Goal: Transaction & Acquisition: Purchase product/service

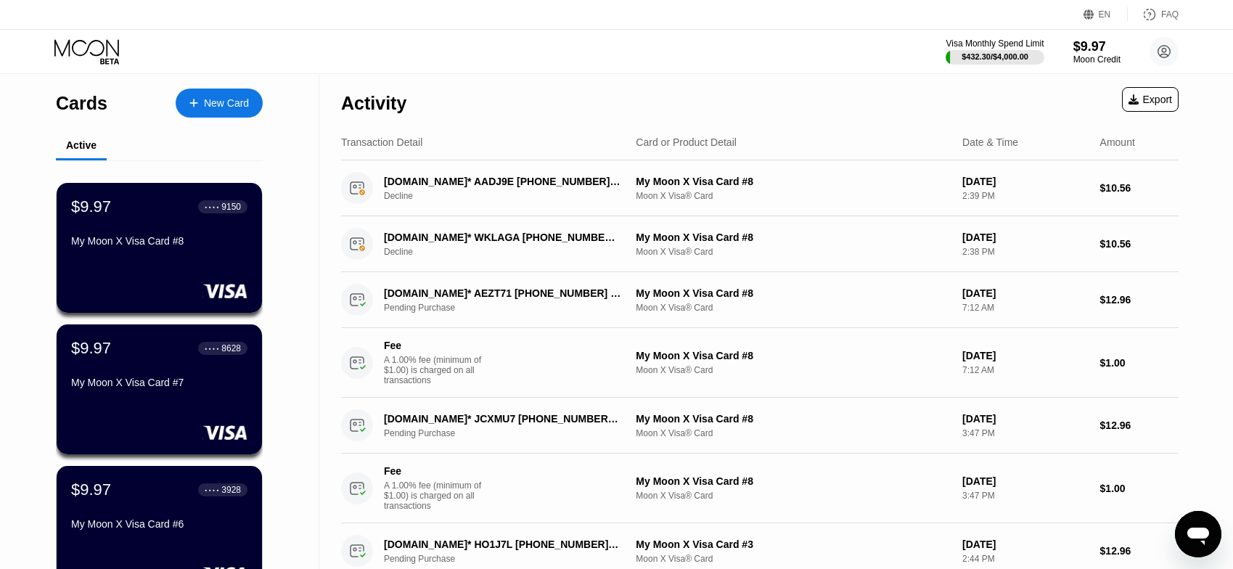
click at [207, 107] on div "New Card" at bounding box center [226, 103] width 45 height 12
click at [1096, 52] on div "$9.97" at bounding box center [1097, 45] width 49 height 15
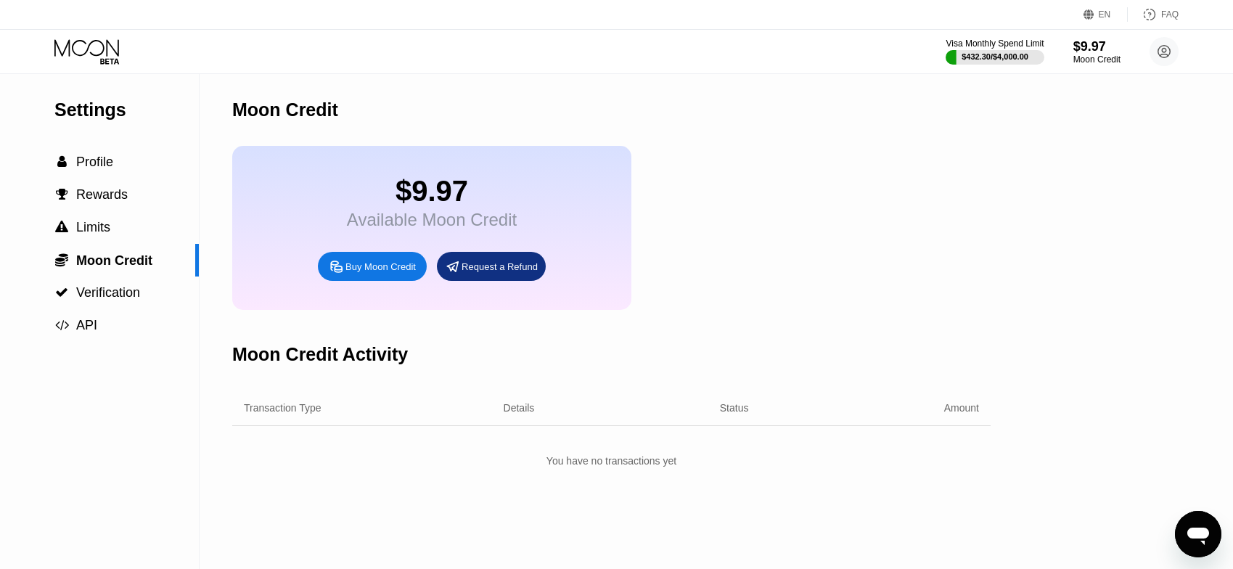
click at [377, 273] on div "Buy Moon Credit" at bounding box center [380, 267] width 70 height 12
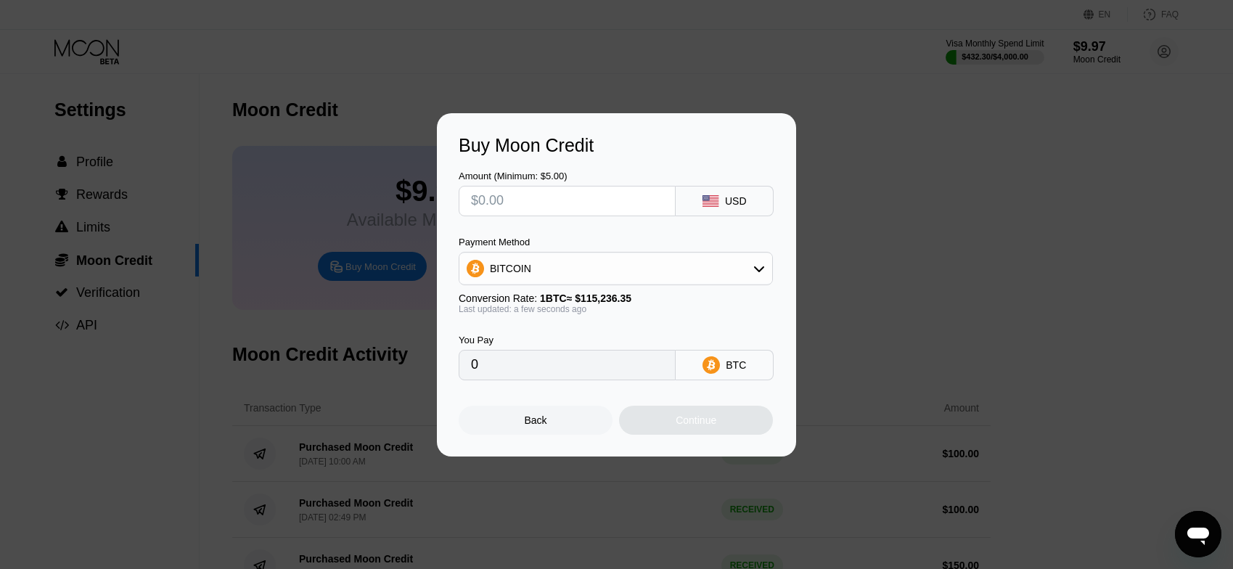
click at [573, 196] on input "text" at bounding box center [567, 201] width 192 height 29
click at [573, 200] on input "text" at bounding box center [567, 201] width 192 height 29
type input "$100"
type input "0.00086779"
type input "$100"
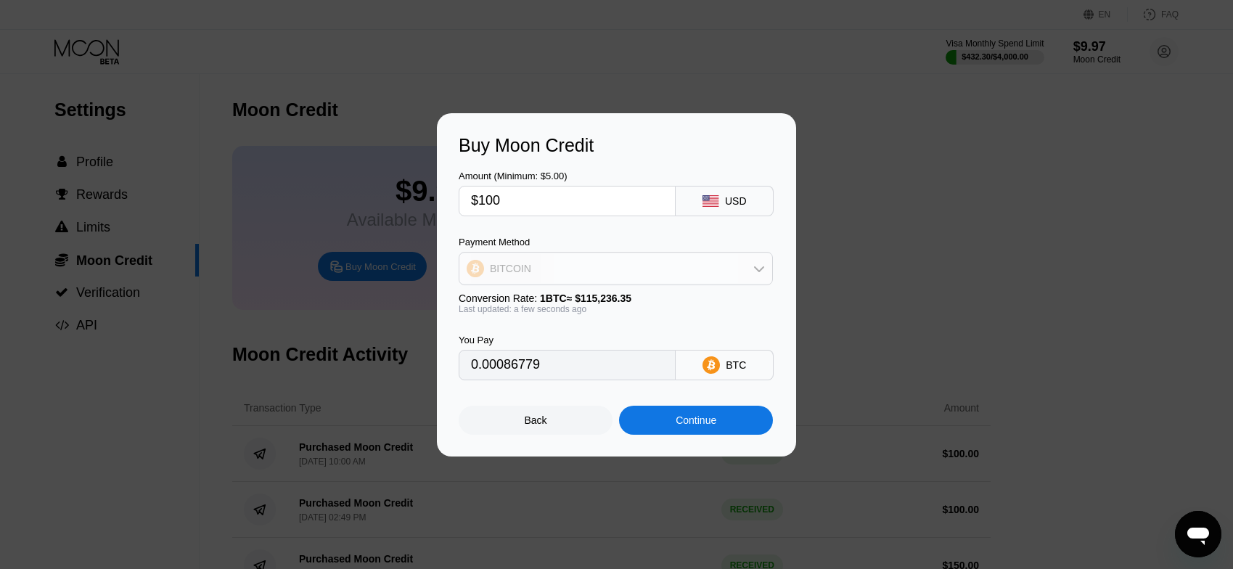
click at [689, 258] on div "BITCOIN" at bounding box center [615, 268] width 313 height 29
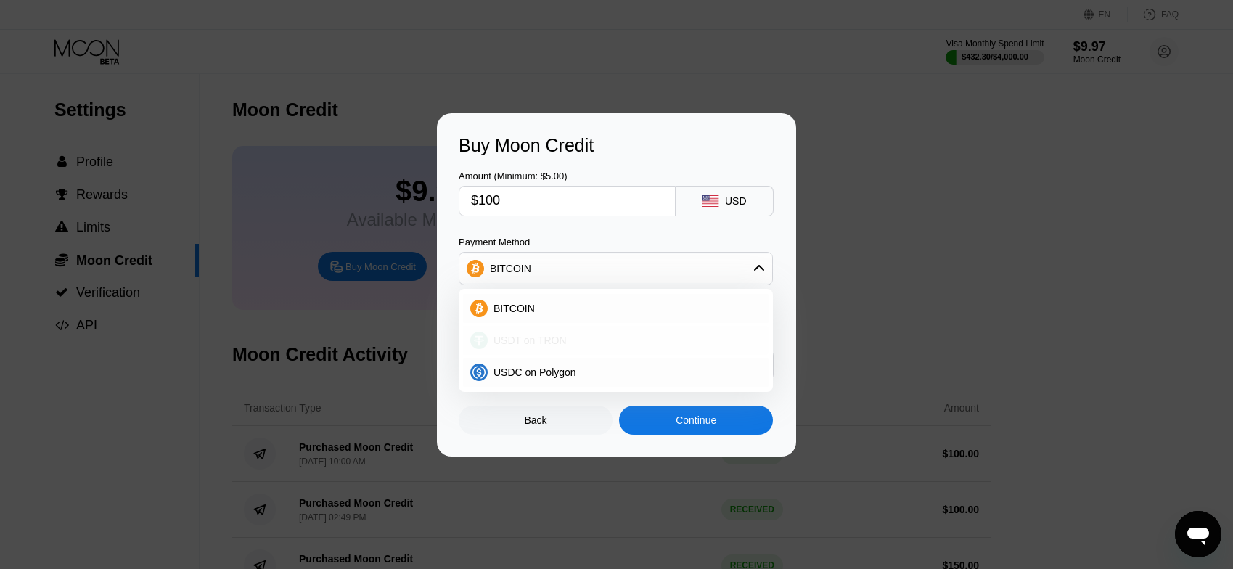
click at [538, 342] on span "USDT on TRON" at bounding box center [530, 341] width 73 height 12
type input "101.01"
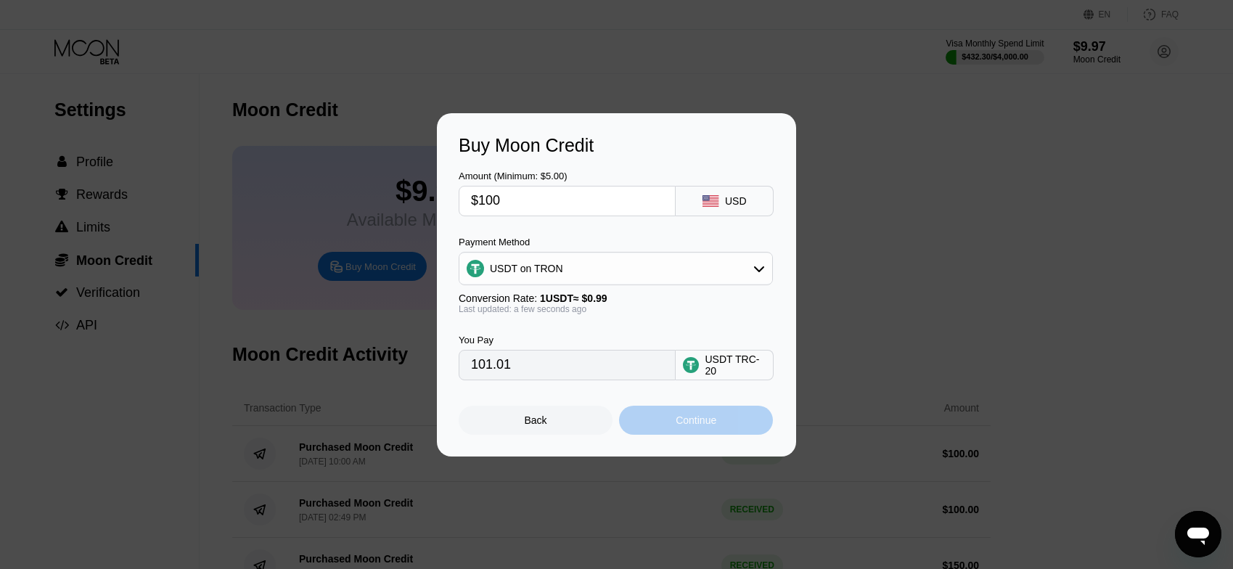
click at [722, 427] on div "Continue" at bounding box center [696, 420] width 154 height 29
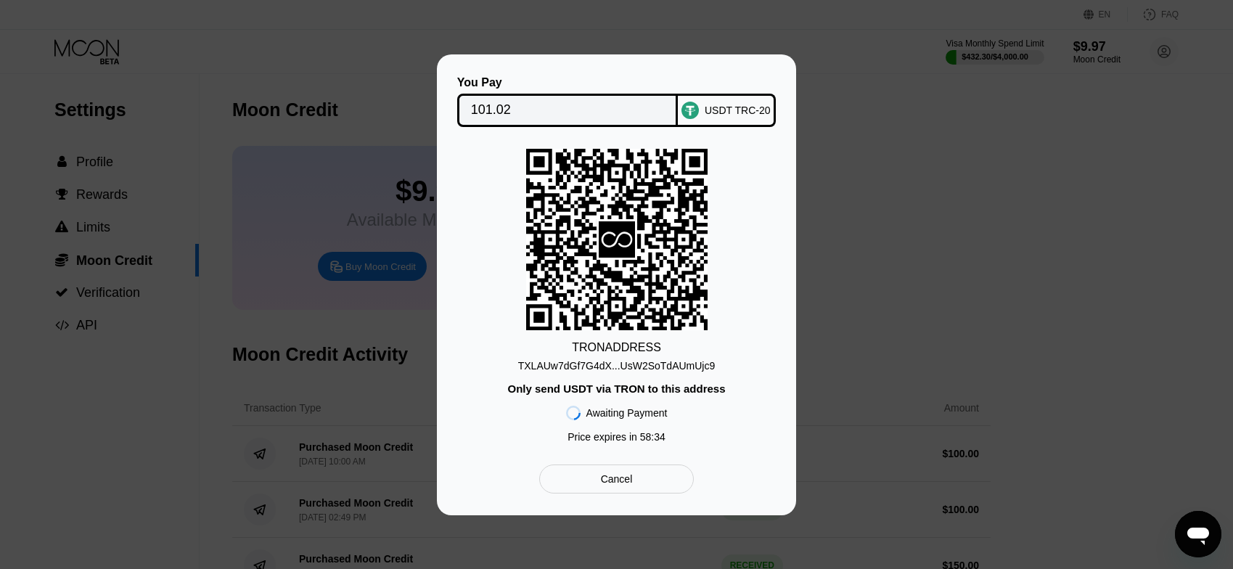
click at [684, 367] on div "TXLAUw7dGf7G4dX...UsW2SoTdAUmUjc9" at bounding box center [616, 366] width 197 height 12
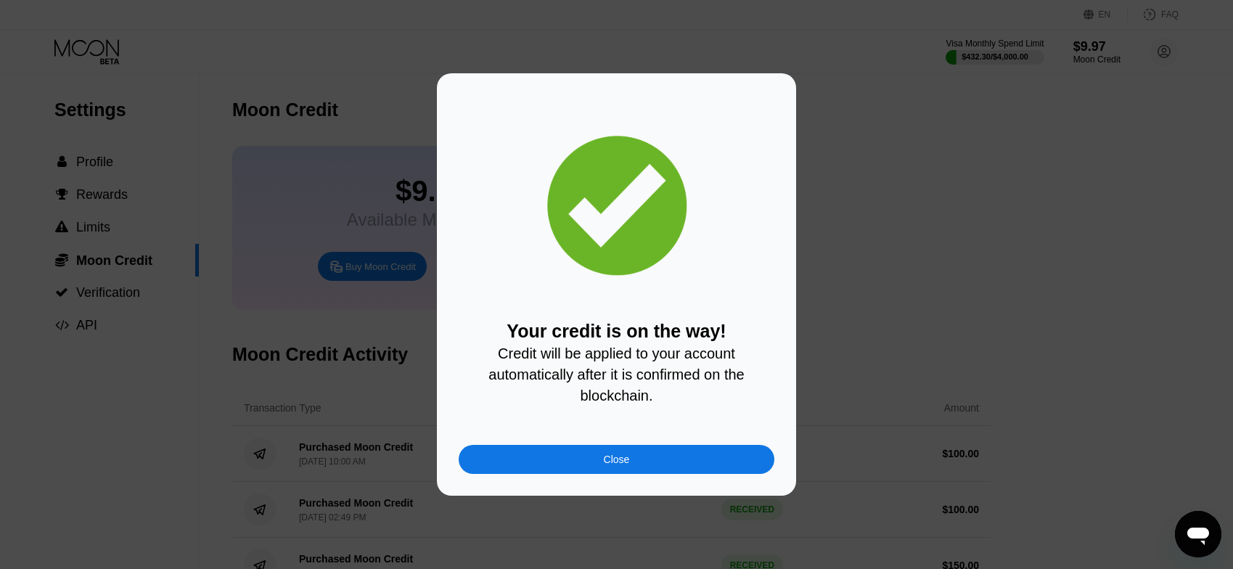
click at [632, 391] on span "Credit will be applied to your account automatically after it is confirmed on t…" at bounding box center [618, 374] width 260 height 58
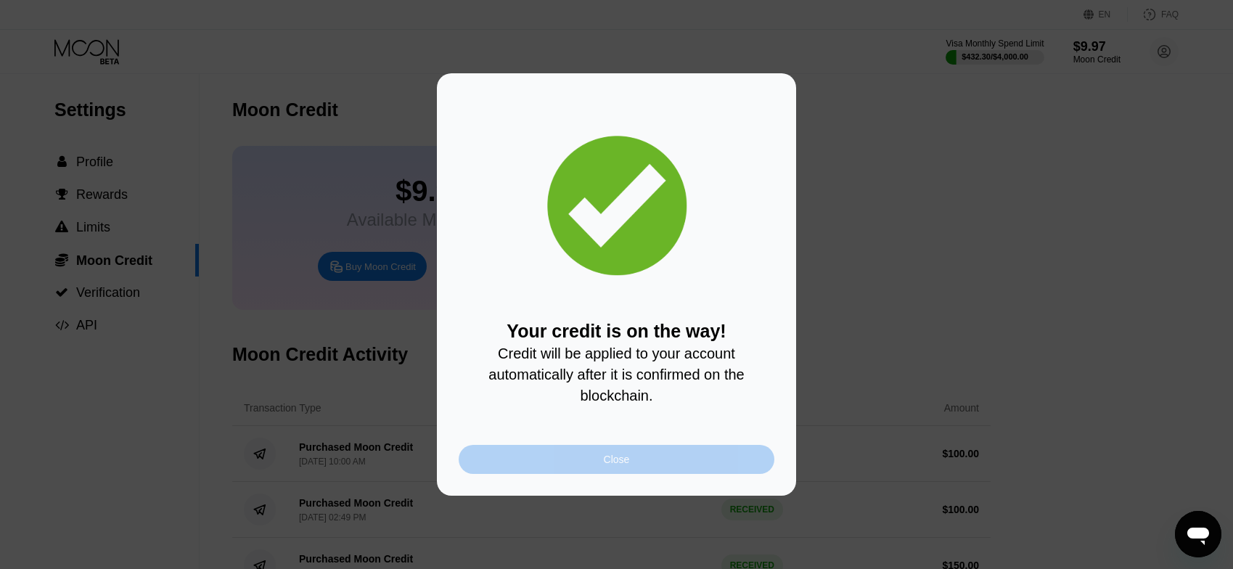
click at [637, 462] on div "Close" at bounding box center [617, 459] width 316 height 29
